Goal: Task Accomplishment & Management: Manage account settings

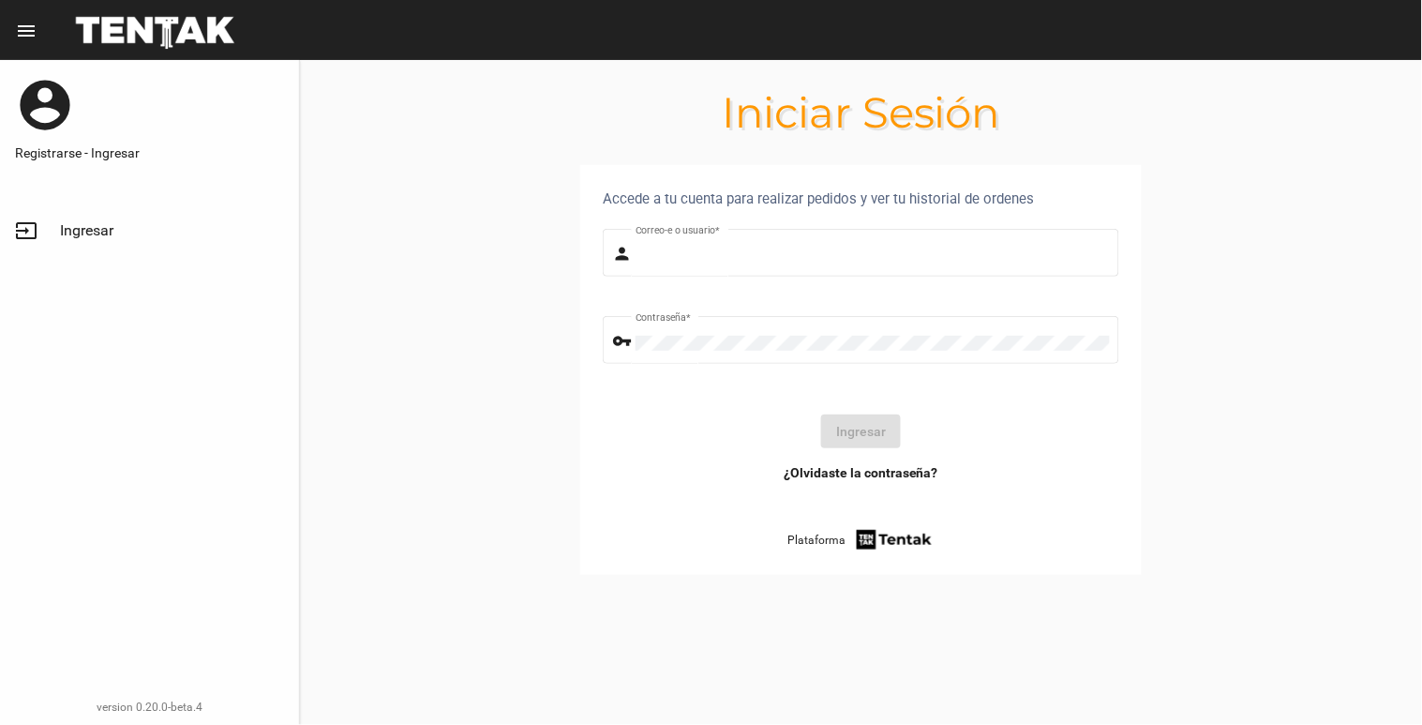
type input "[EMAIL_ADDRESS][DOMAIN_NAME]"
click at [855, 426] on button "Ingresar" at bounding box center [861, 431] width 80 height 34
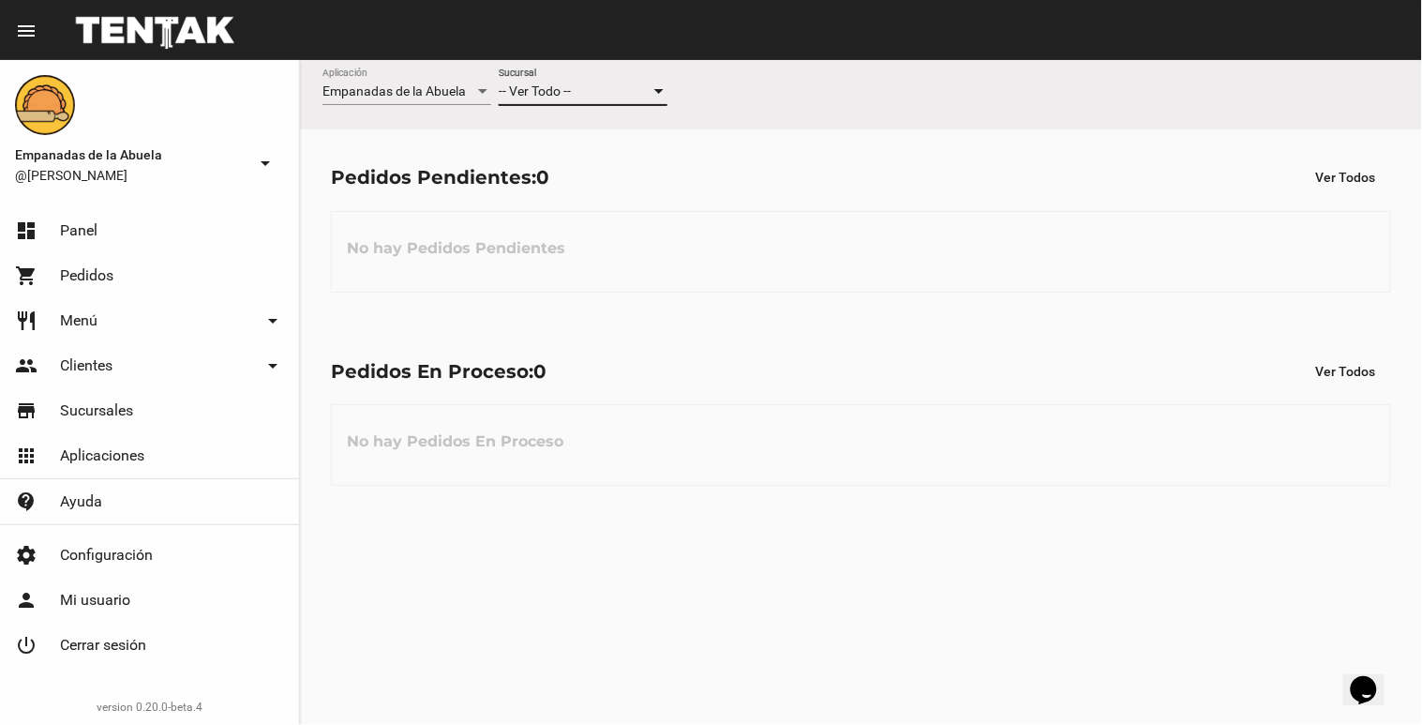
click at [660, 86] on div at bounding box center [658, 91] width 17 height 15
click at [635, 160] on span "Lomas de Zamora" at bounding box center [583, 170] width 169 height 39
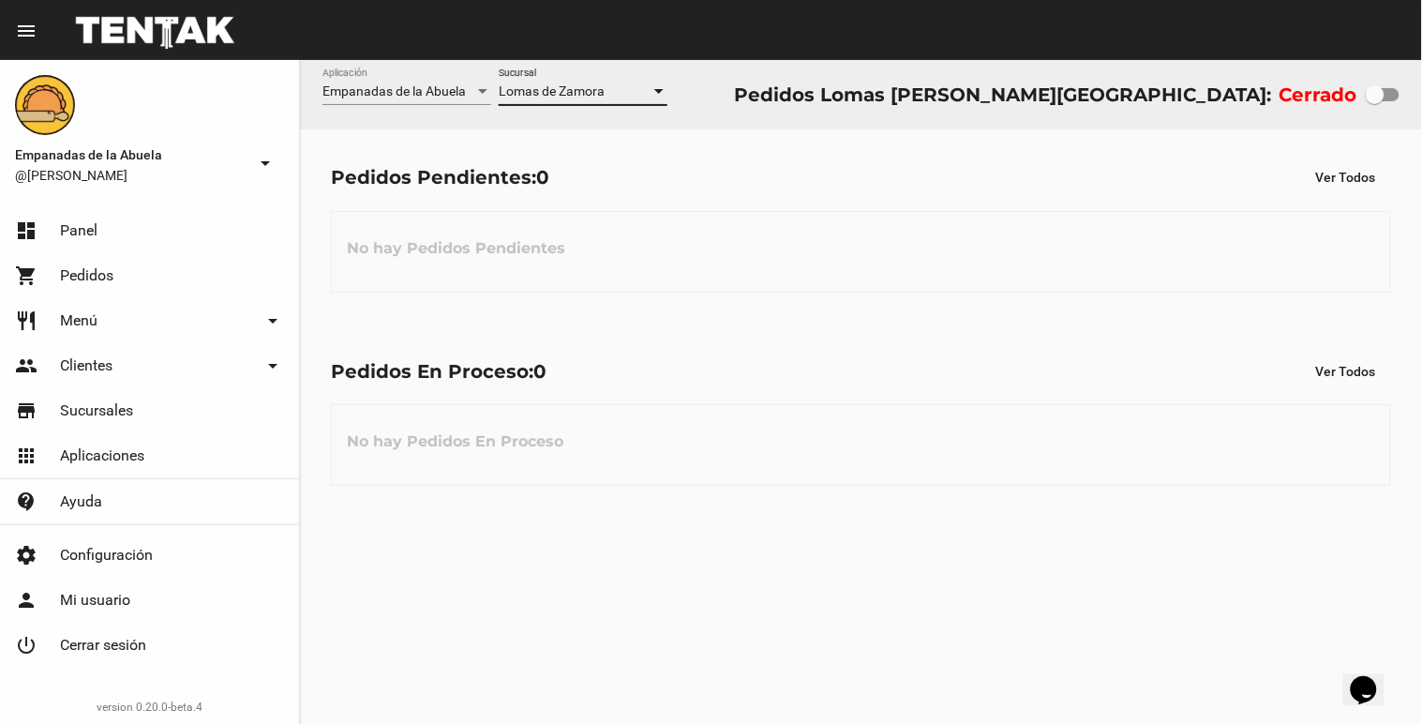
click at [1387, 97] on div at bounding box center [1383, 94] width 34 height 13
click at [1375, 101] on input "checkbox" at bounding box center [1374, 101] width 1 height 1
checkbox input "true"
